Goal: Check status: Check status

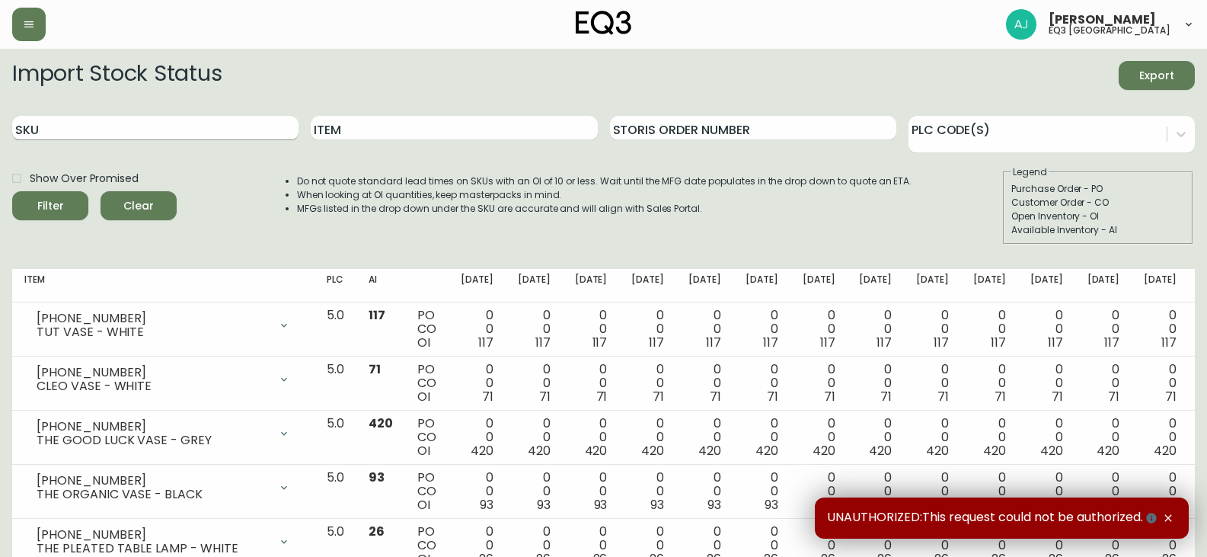
click at [123, 133] on input "SKU" at bounding box center [155, 128] width 286 height 24
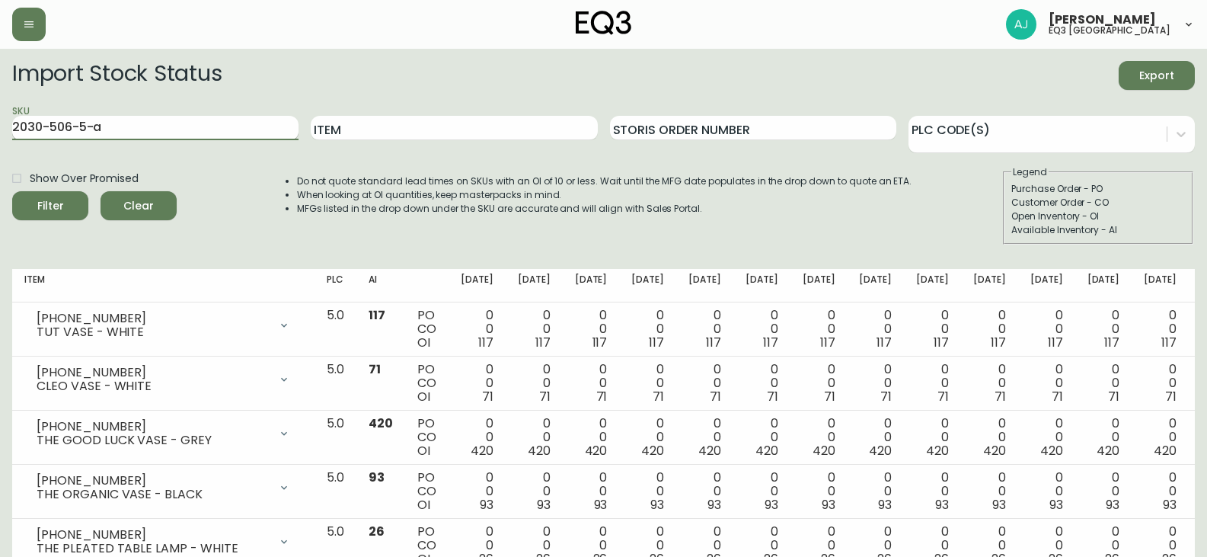
click at [123, 131] on input "2030-506-5-a" at bounding box center [155, 128] width 286 height 24
type input "2030-506-5-A"
click at [66, 204] on span "Filter" at bounding box center [50, 206] width 52 height 19
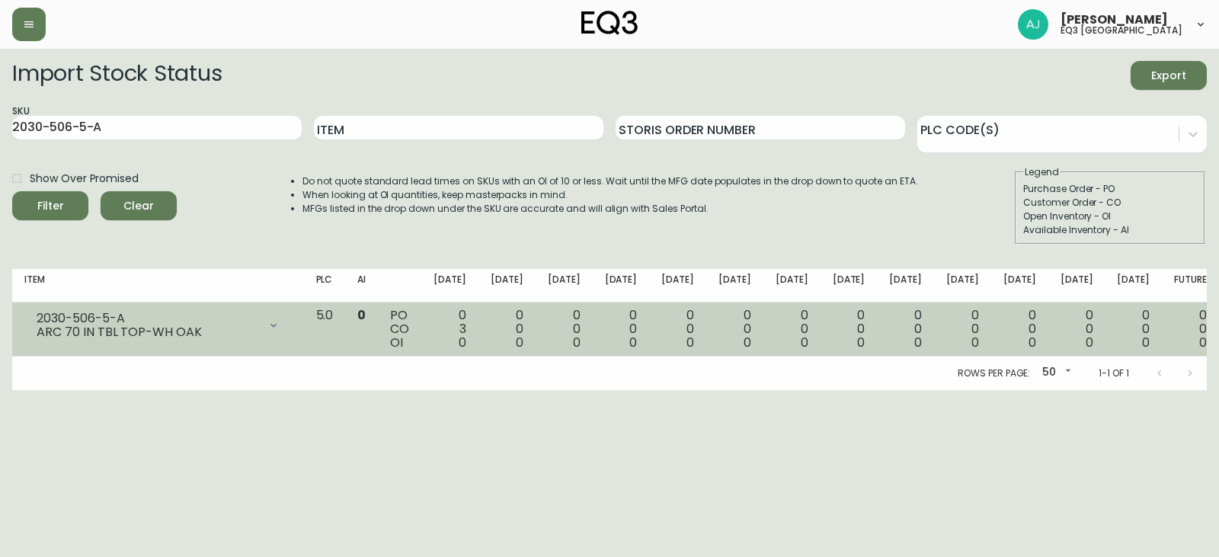
click at [280, 321] on icon at bounding box center [273, 325] width 12 height 12
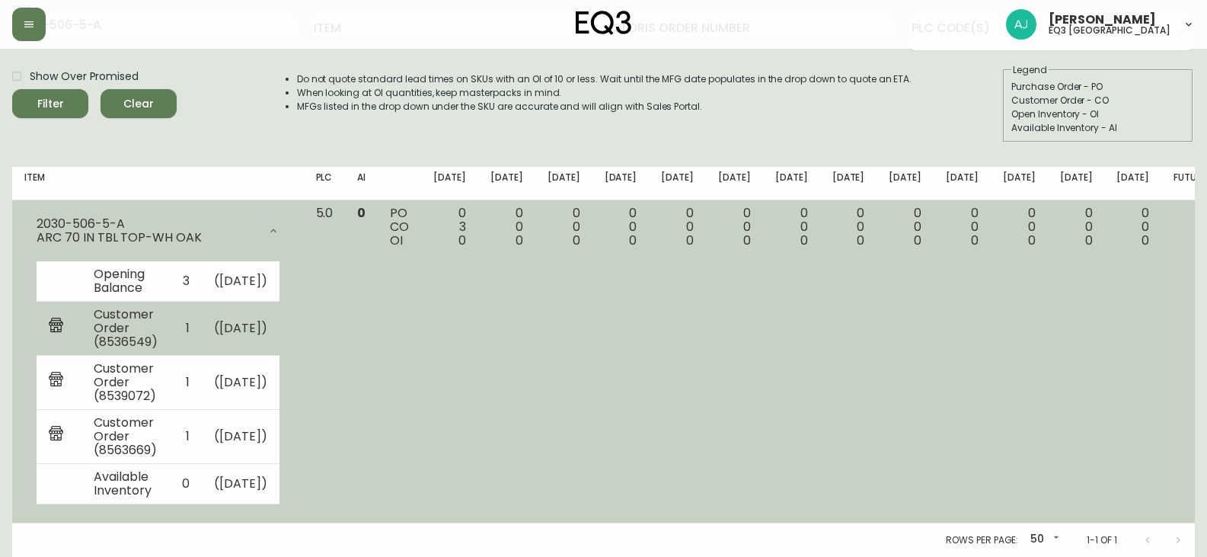
scroll to position [130, 0]
